Goal: Navigation & Orientation: Find specific page/section

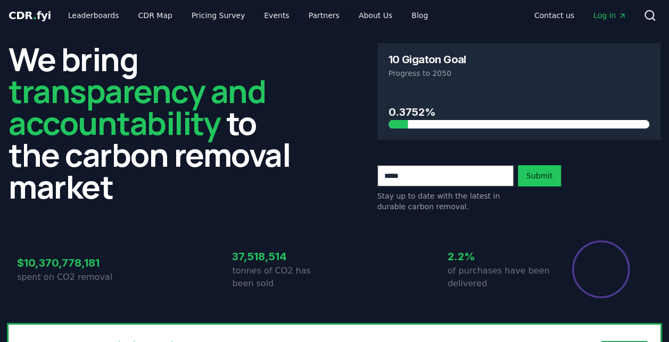
scroll to position [4, 0]
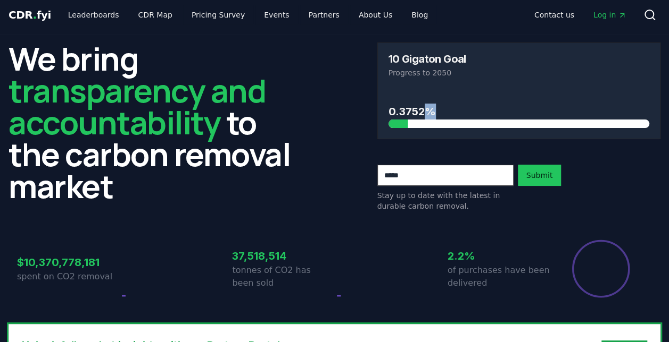
click at [424, 100] on div "0.3752%" at bounding box center [518, 108] width 261 height 39
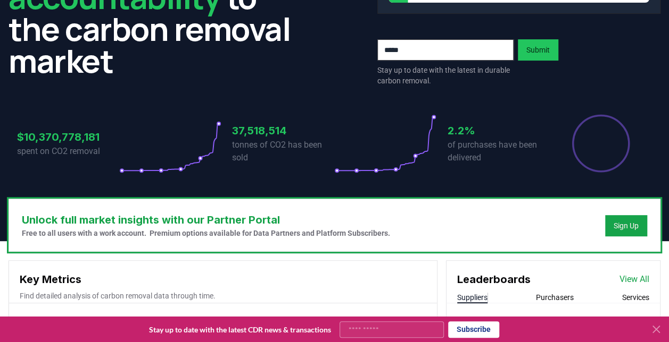
scroll to position [132, 0]
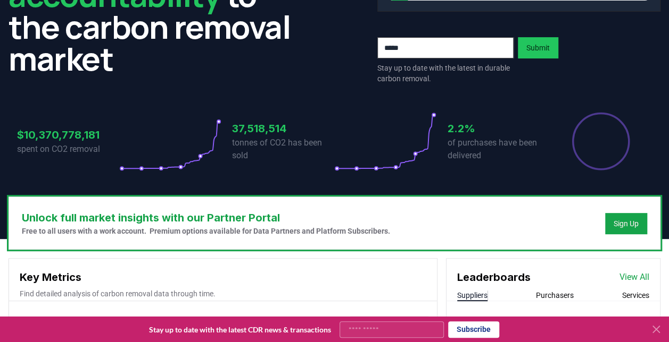
click at [659, 331] on icon at bounding box center [655, 329] width 13 height 13
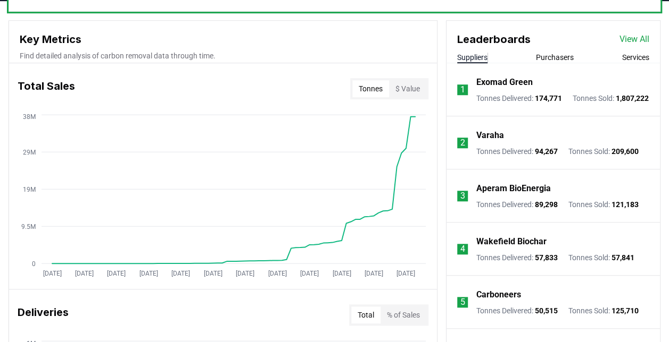
scroll to position [371, 0]
click at [405, 95] on button "$ Value" at bounding box center [407, 88] width 37 height 17
click at [386, 89] on button "Tonnes" at bounding box center [370, 88] width 37 height 17
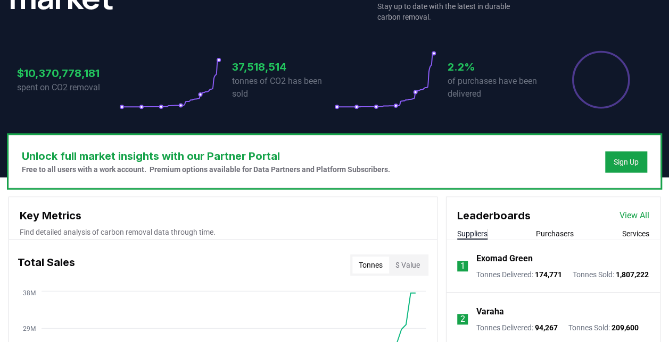
scroll to position [0, 0]
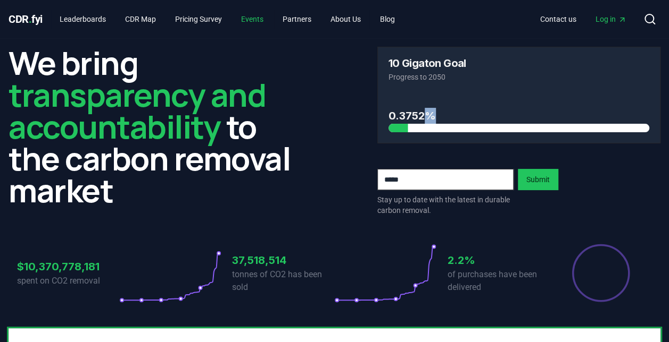
click at [269, 18] on link "Events" at bounding box center [251, 19] width 39 height 19
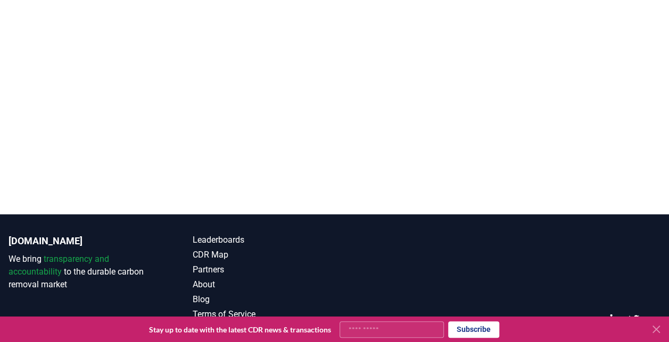
scroll to position [978, 0]
